Goal: Task Accomplishment & Management: Use online tool/utility

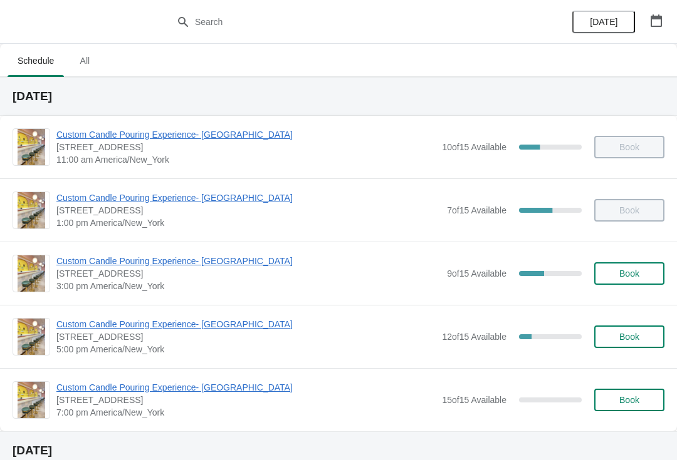
click at [80, 263] on span "Custom Candle Pouring Experience- [GEOGRAPHIC_DATA]" at bounding box center [248, 261] width 384 height 13
click at [226, 263] on span "Custom Candle Pouring Experience- [GEOGRAPHIC_DATA]" at bounding box center [248, 261] width 384 height 13
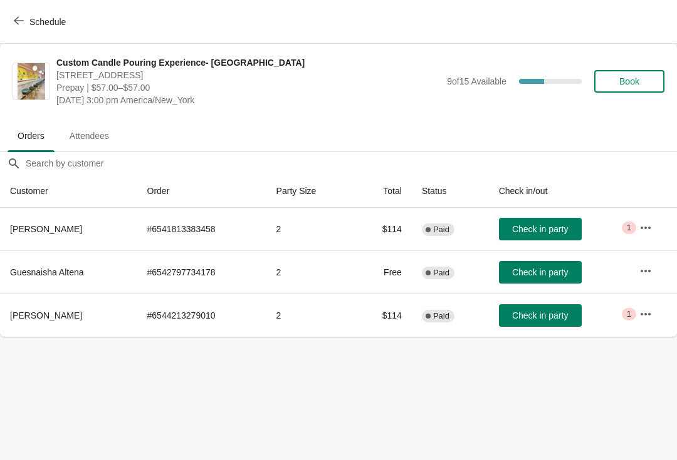
click at [558, 321] on button "Check in party" at bounding box center [540, 315] width 83 height 23
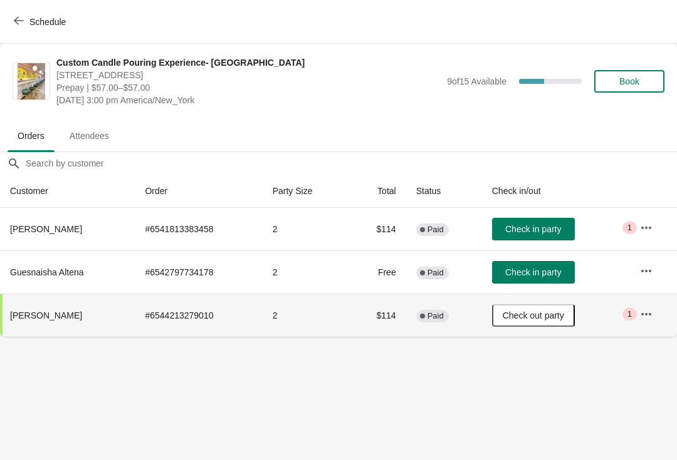
click at [640, 225] on button "button" at bounding box center [646, 228] width 23 height 23
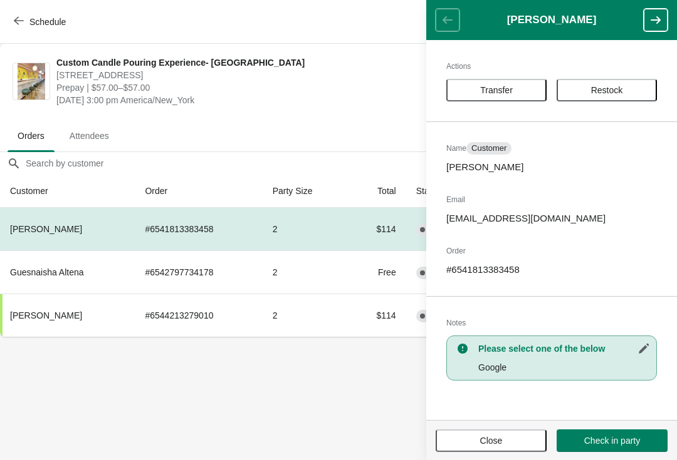
click at [489, 452] on button "Close" at bounding box center [490, 441] width 111 height 23
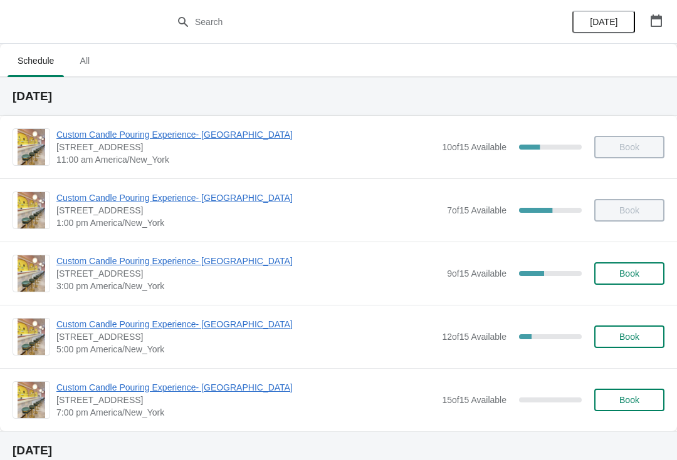
click at [191, 279] on span "[STREET_ADDRESS]" at bounding box center [248, 274] width 384 height 13
click at [226, 260] on span "Custom Candle Pouring Experience- [GEOGRAPHIC_DATA]" at bounding box center [248, 261] width 384 height 13
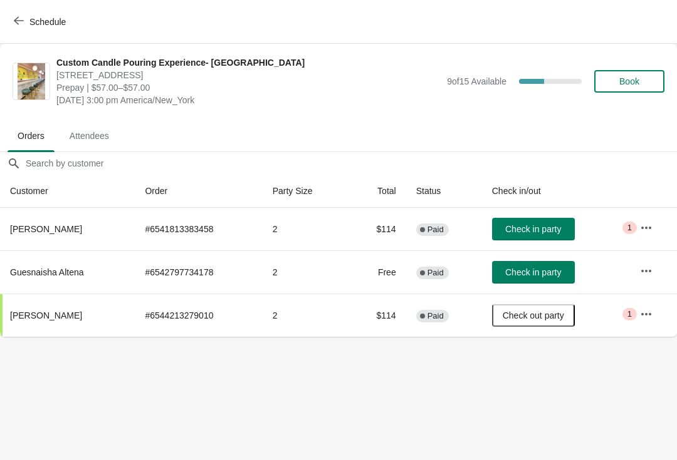
click at [531, 226] on span "Check in party" at bounding box center [533, 229] width 56 height 10
